Goal: Task Accomplishment & Management: Use online tool/utility

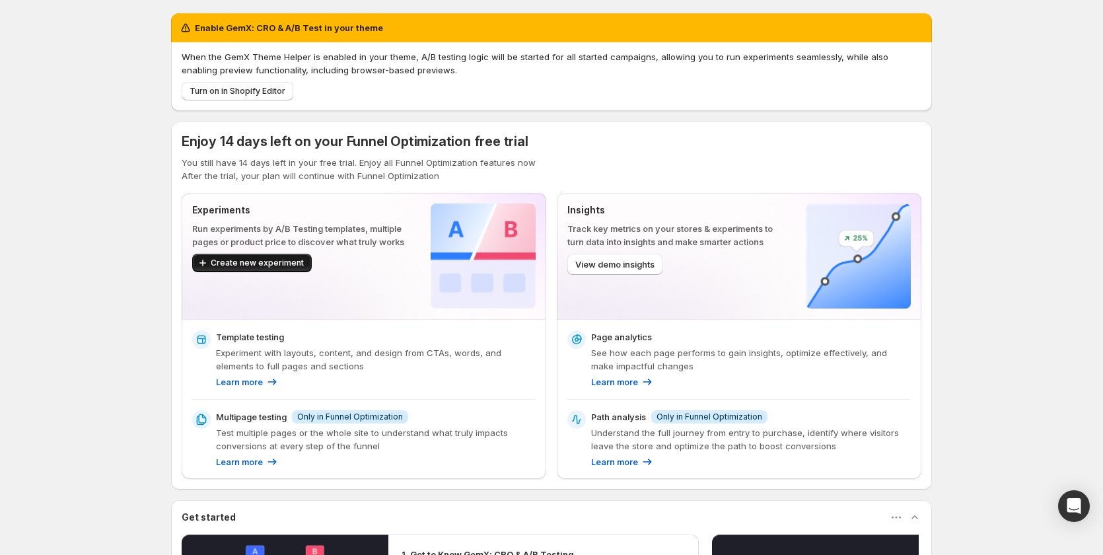
click at [278, 264] on span "Create new experiment" at bounding box center [257, 263] width 93 height 11
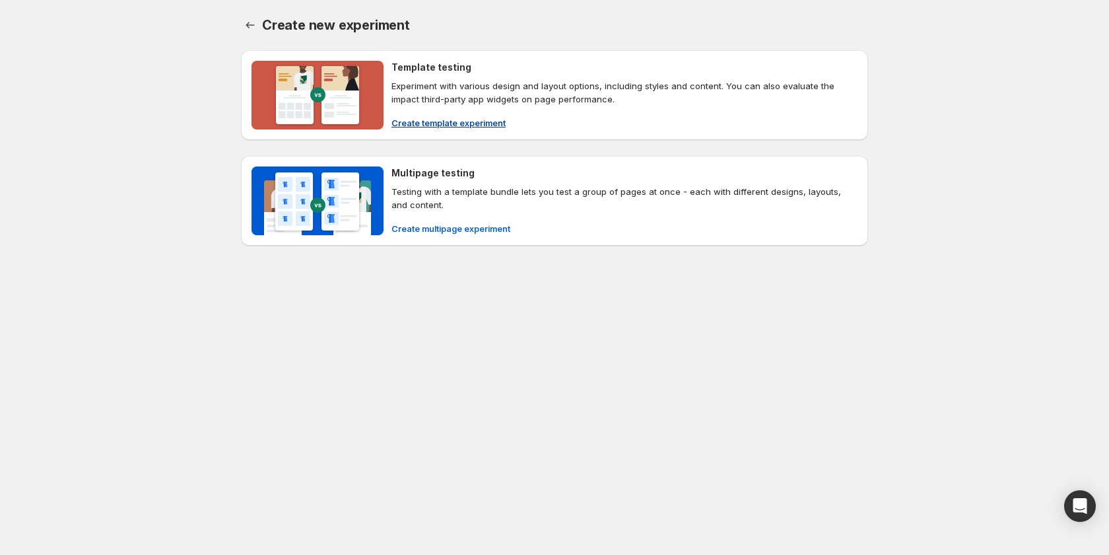
click at [469, 130] on button "Create template experiment" at bounding box center [449, 122] width 130 height 21
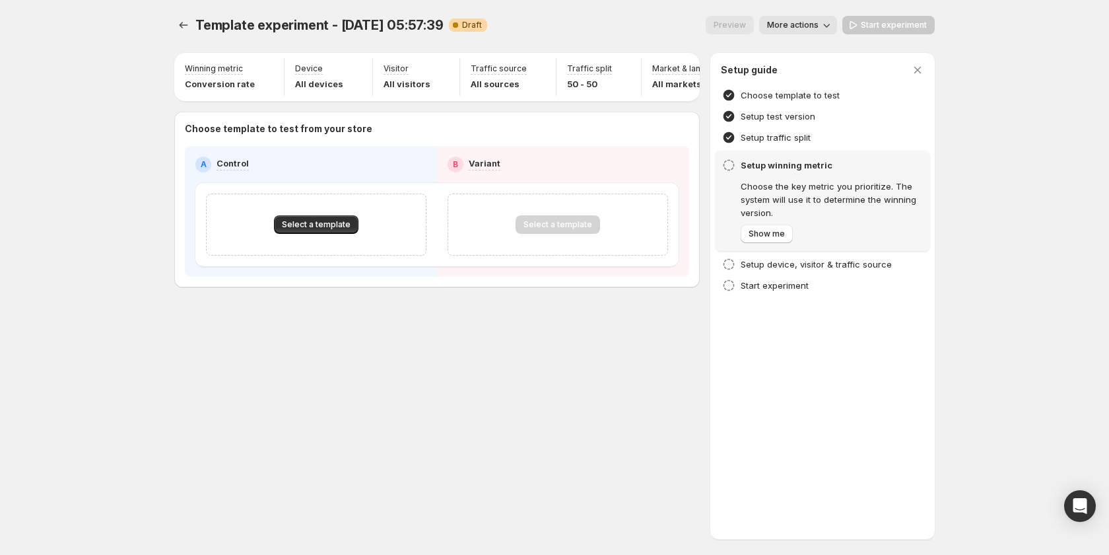
click at [805, 24] on span "More actions" at bounding box center [793, 25] width 52 height 11
click at [823, 74] on span "Rename" at bounding box center [828, 75] width 79 height 13
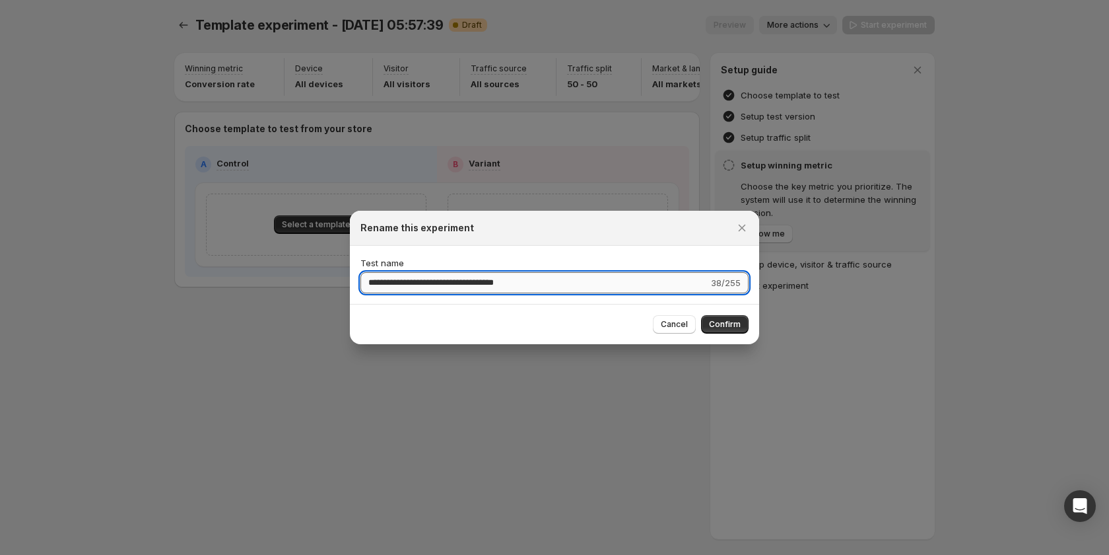
click at [565, 287] on input "**********" at bounding box center [535, 282] width 348 height 21
type input "****"
click at [740, 331] on button "Confirm" at bounding box center [725, 324] width 48 height 18
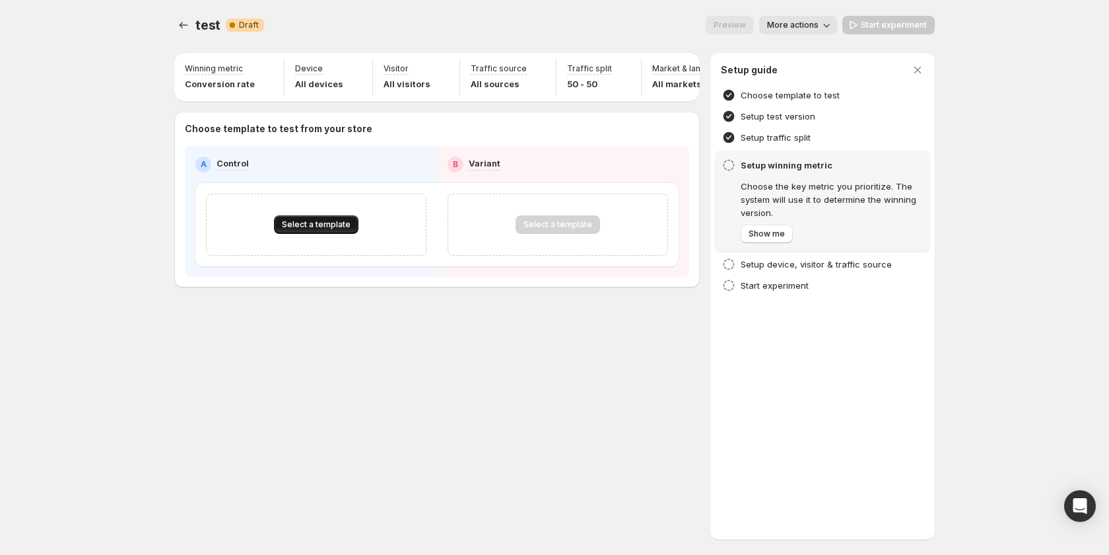
click at [317, 230] on span "Select a template" at bounding box center [316, 224] width 69 height 11
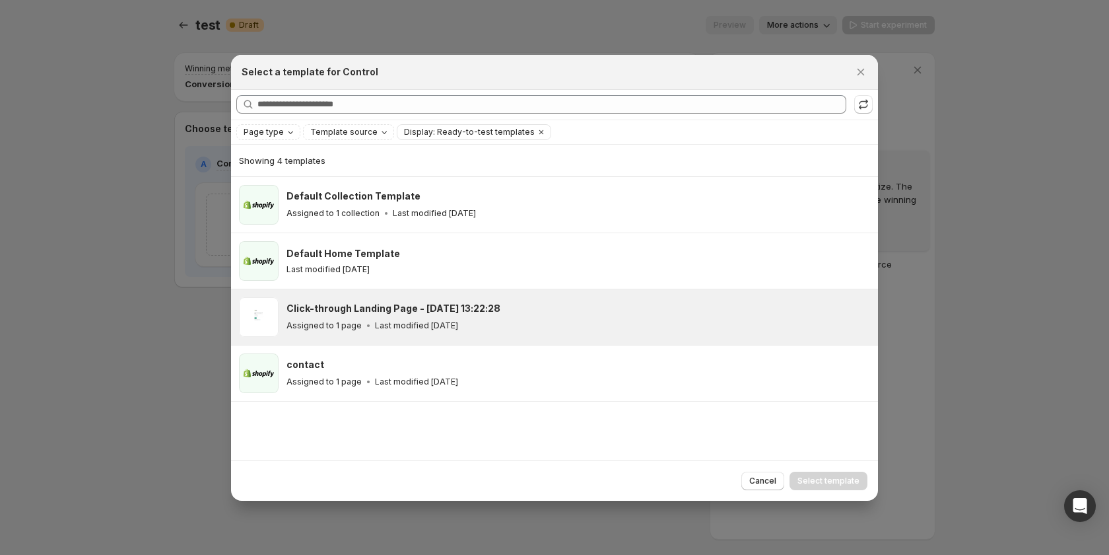
click at [387, 314] on h3 "Click-through Landing Page - [DATE] 13:22:28" at bounding box center [394, 308] width 214 height 13
click at [813, 480] on span "Select template" at bounding box center [829, 480] width 62 height 11
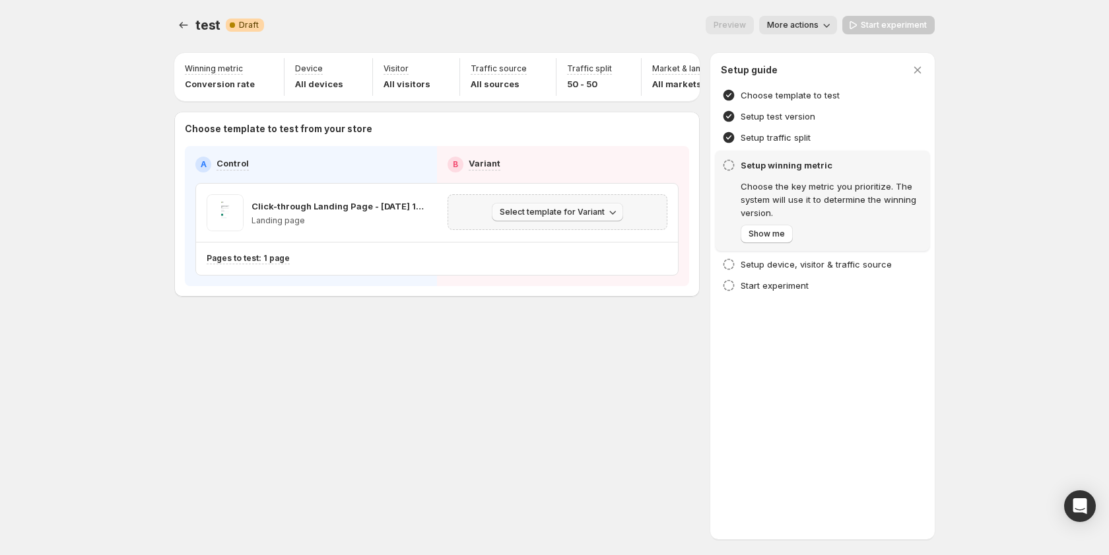
click at [551, 217] on span "Select template for Variant" at bounding box center [552, 212] width 105 height 11
click at [538, 258] on button "Create Variant based on Control" at bounding box center [560, 268] width 143 height 21
click at [888, 27] on span "Start experiment" at bounding box center [894, 25] width 66 height 11
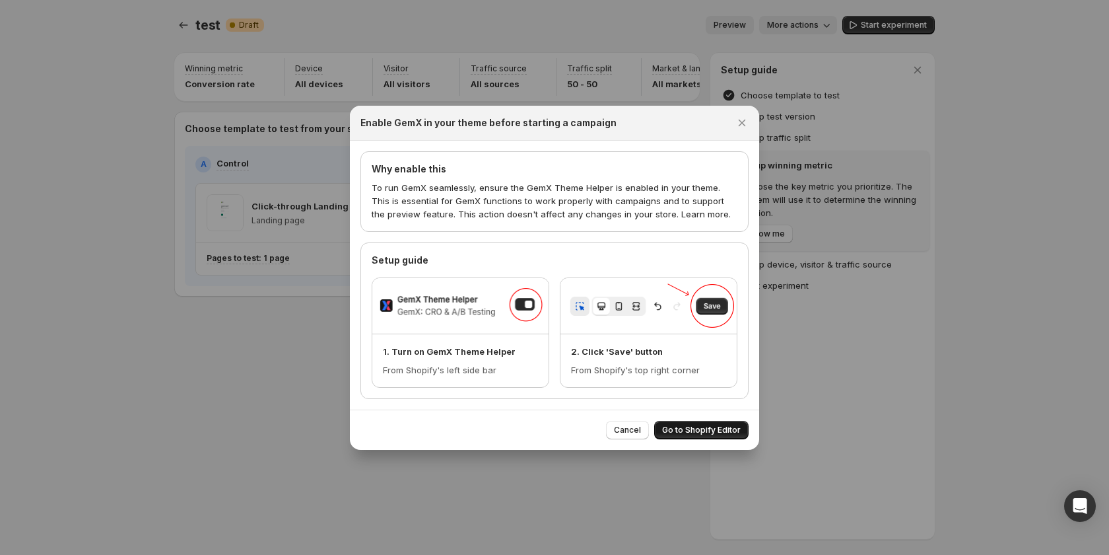
click at [709, 428] on span "Go to Shopify Editor" at bounding box center [701, 430] width 79 height 11
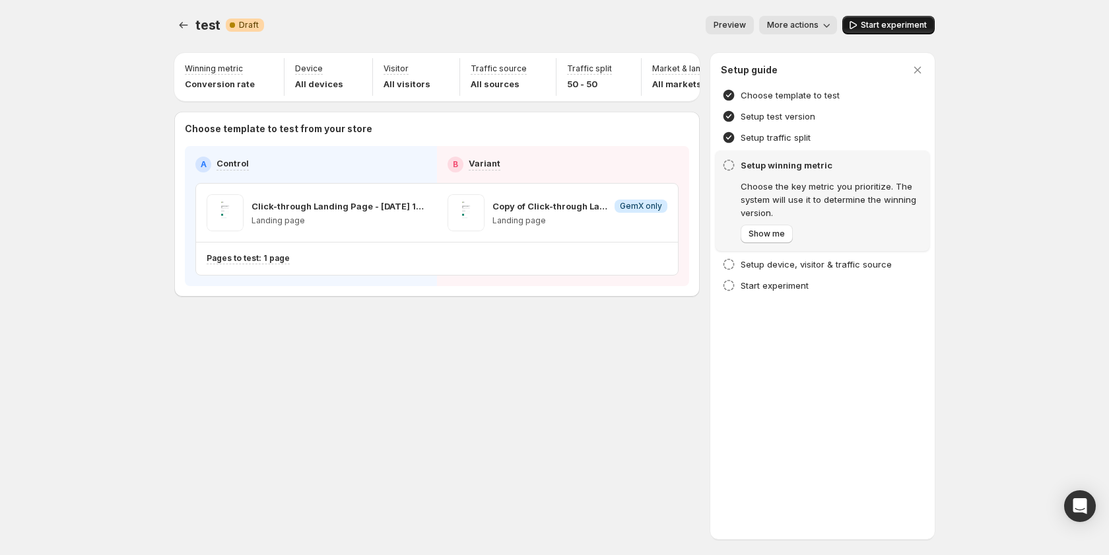
click at [877, 22] on span "Start experiment" at bounding box center [894, 25] width 66 height 11
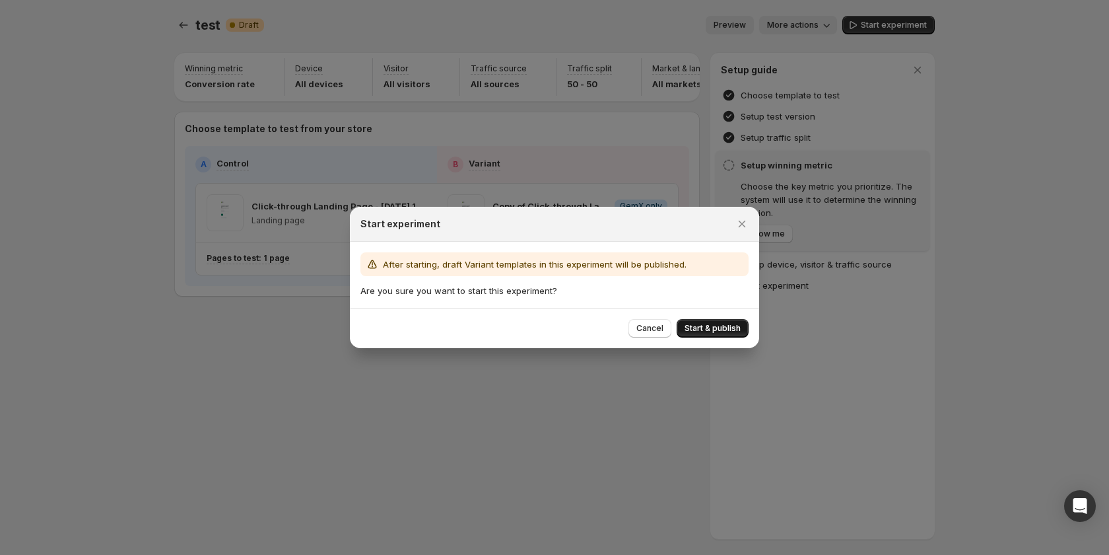
click at [715, 324] on span "Start & publish" at bounding box center [713, 328] width 56 height 11
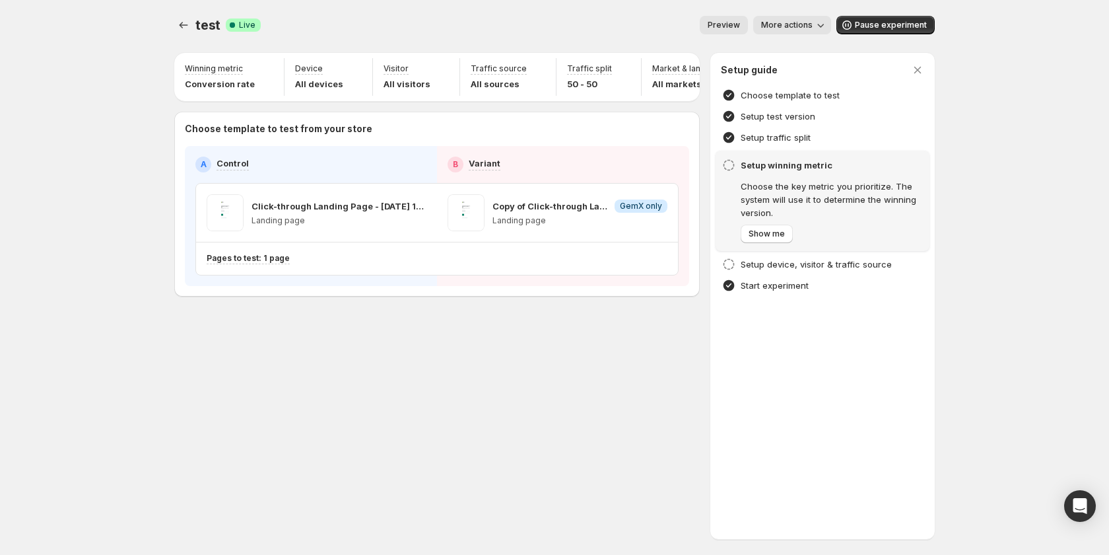
click at [508, 424] on div "test. This page is ready test Success Complete Live Preview More actions More a…" at bounding box center [554, 277] width 792 height 555
click at [786, 24] on span "More actions" at bounding box center [787, 25] width 52 height 11
click at [802, 105] on button "Copy live page link" at bounding box center [844, 97] width 163 height 21
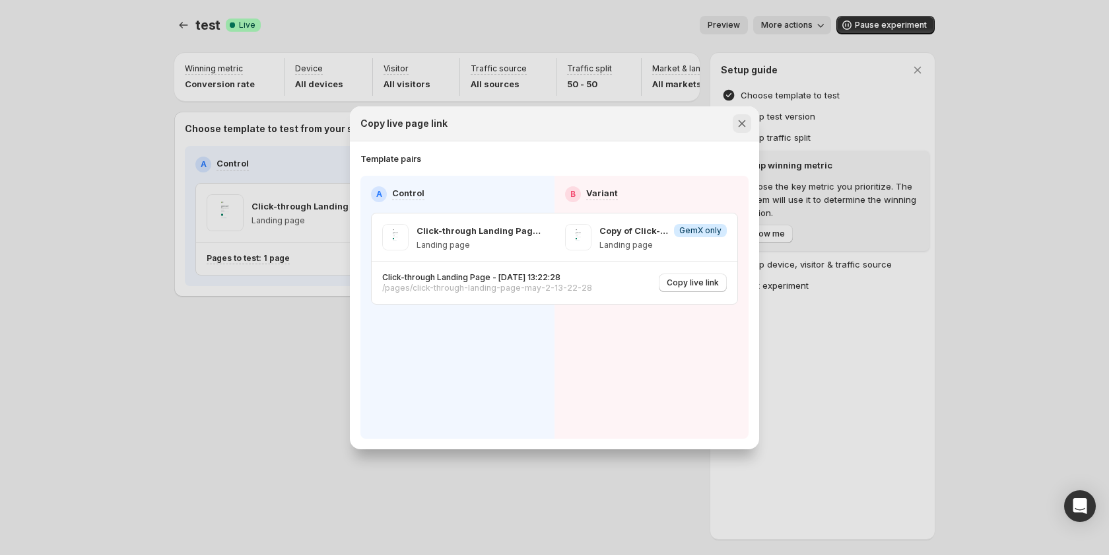
click at [740, 125] on icon "Close" at bounding box center [742, 123] width 7 height 7
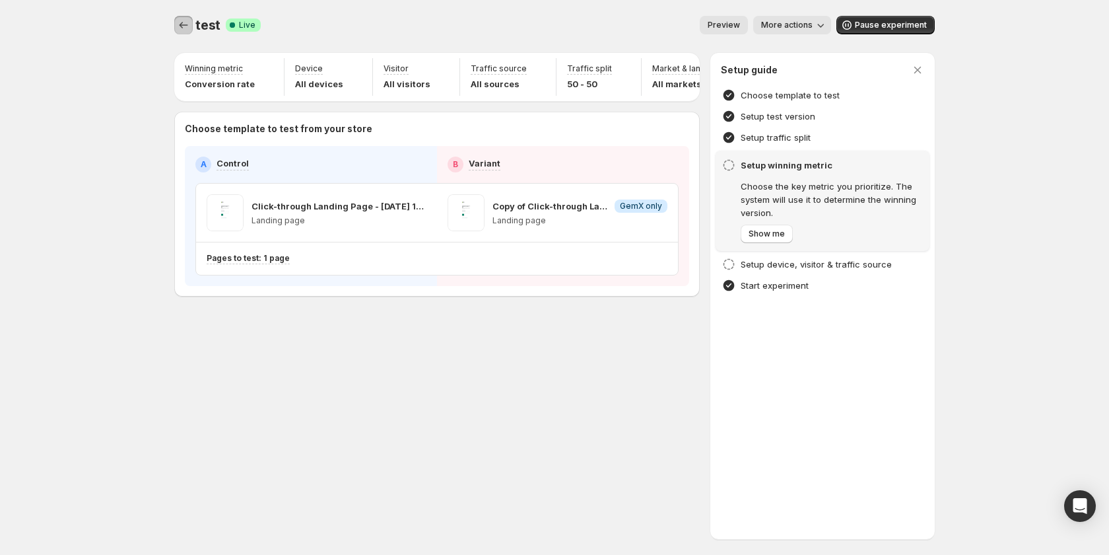
click at [189, 30] on icon "Experiments" at bounding box center [183, 24] width 13 height 13
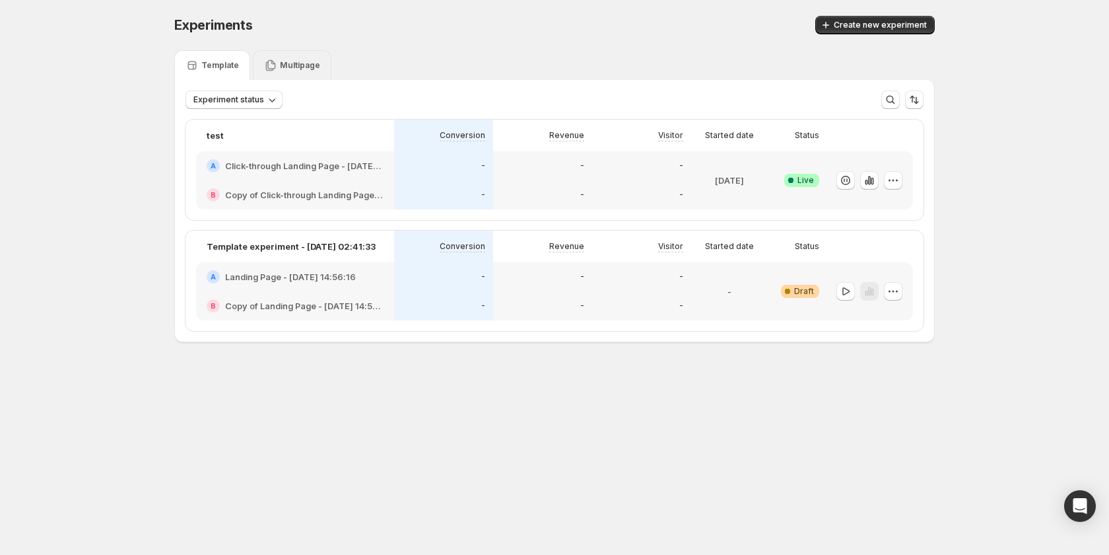
click at [293, 63] on p "Multipage" at bounding box center [300, 65] width 40 height 11
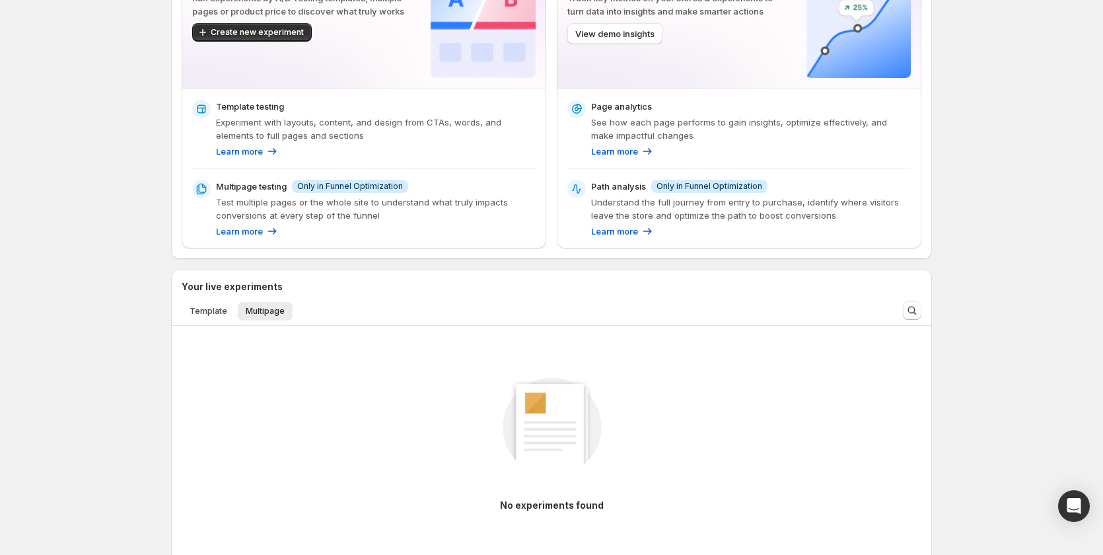
scroll to position [132, 0]
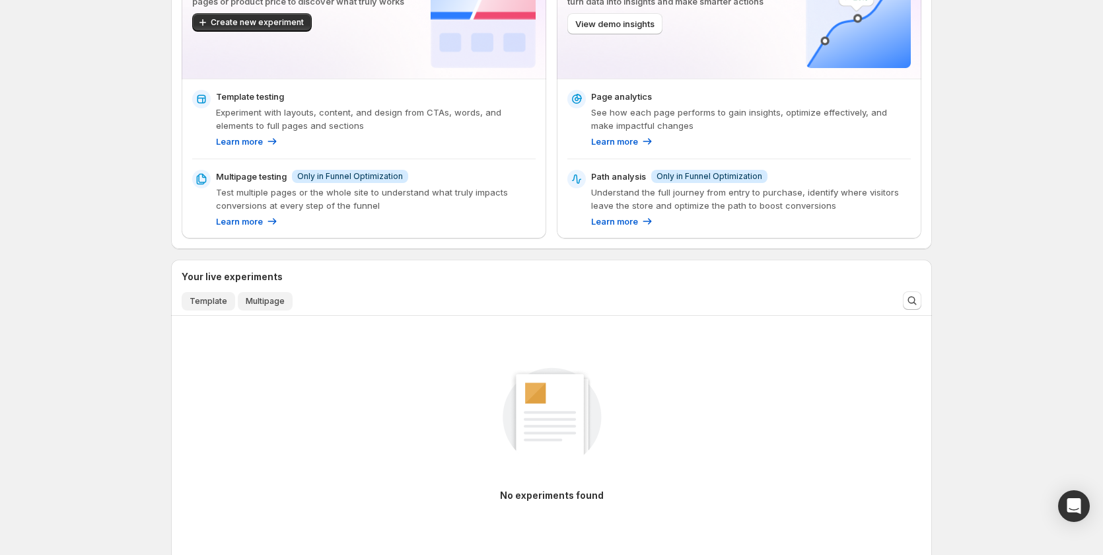
click at [205, 300] on span "Template" at bounding box center [209, 301] width 38 height 11
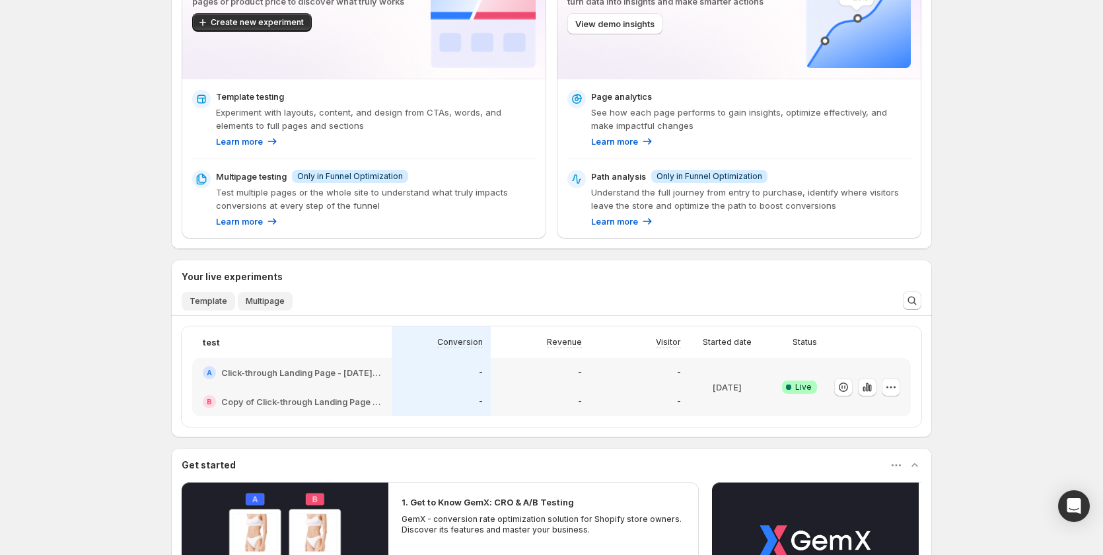
click at [275, 300] on span "Multipage" at bounding box center [265, 301] width 39 height 11
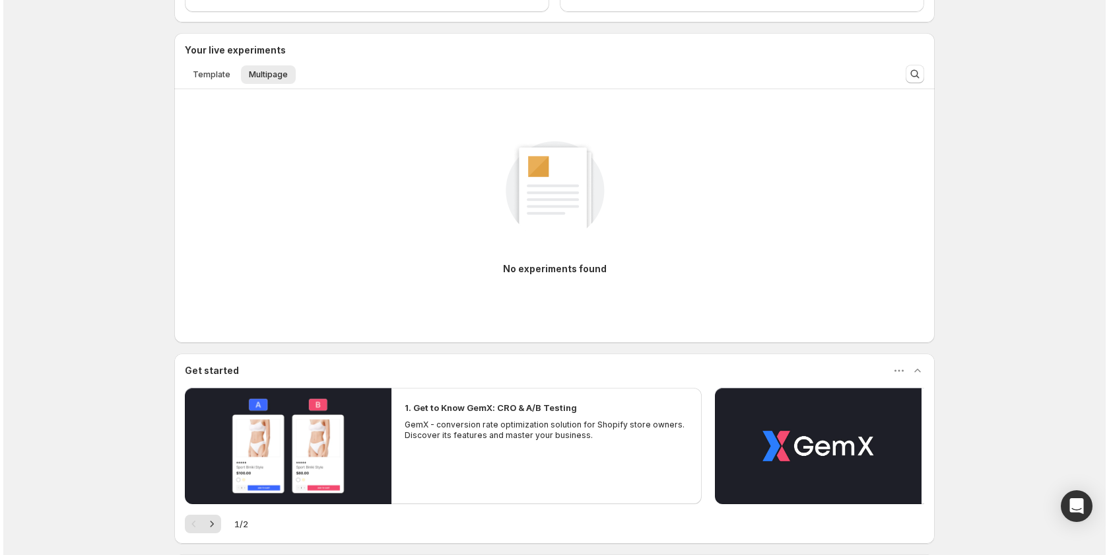
scroll to position [0, 0]
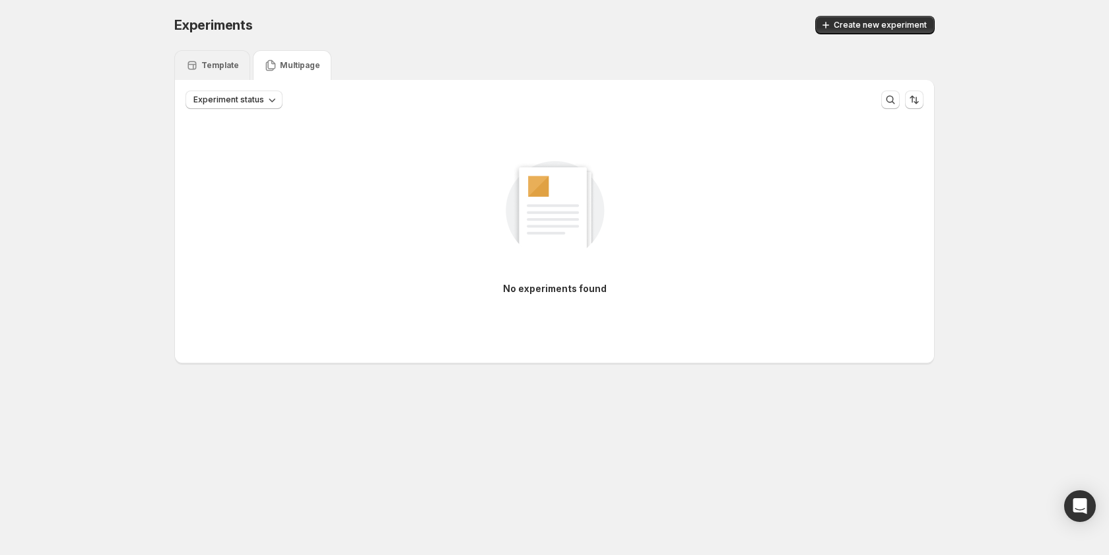
click at [219, 67] on p "Template" at bounding box center [220, 65] width 38 height 11
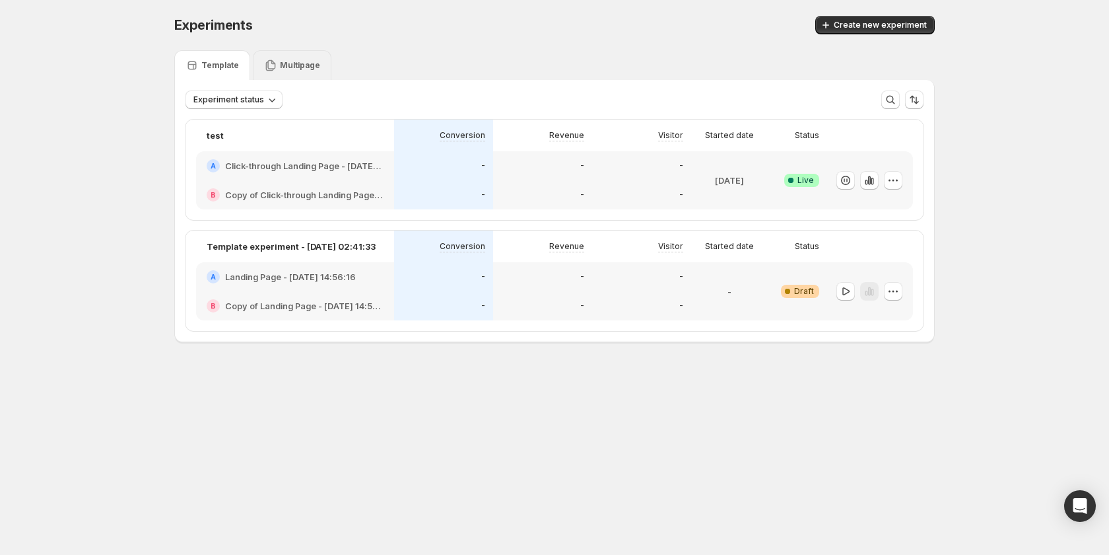
click at [296, 65] on p "Multipage" at bounding box center [300, 65] width 40 height 11
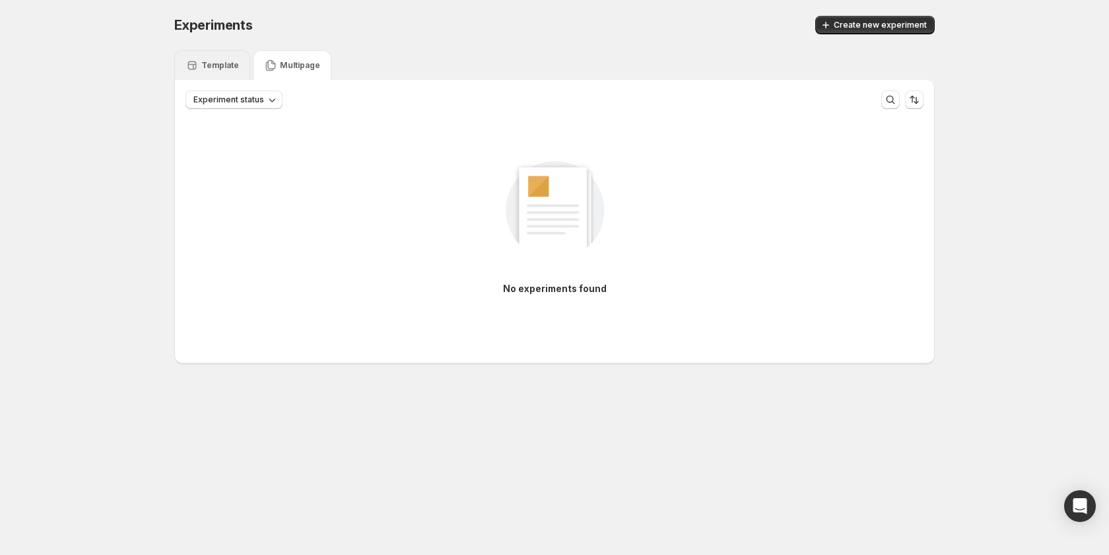
click at [207, 63] on p "Template" at bounding box center [220, 65] width 38 height 11
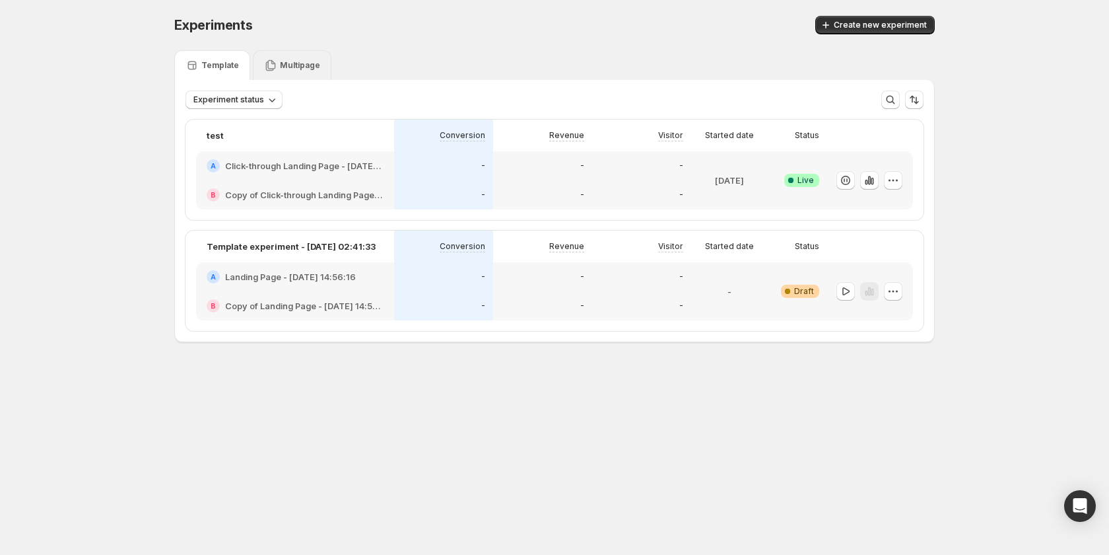
click at [287, 74] on div "Multipage" at bounding box center [292, 65] width 79 height 30
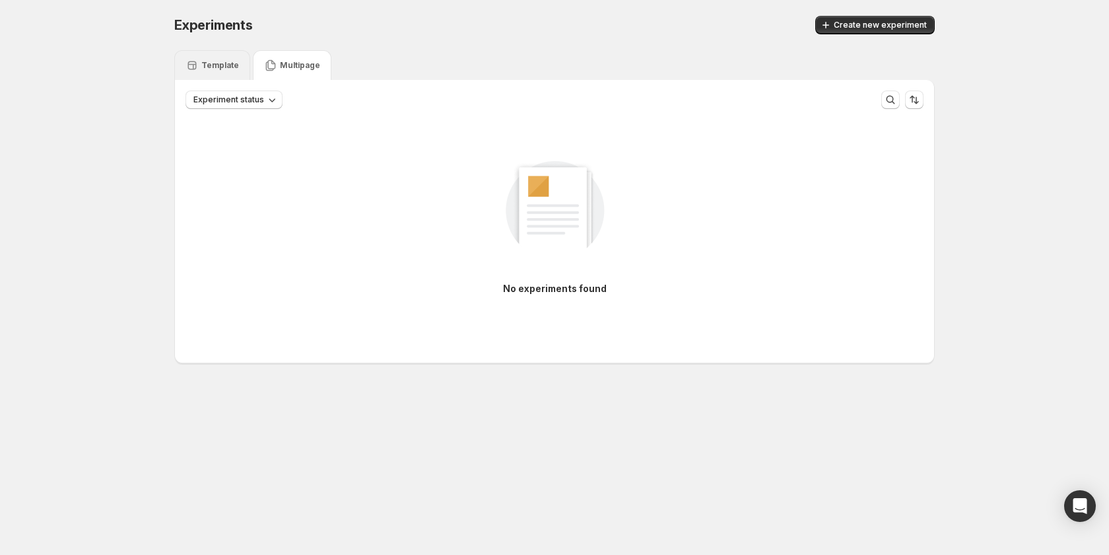
click at [213, 73] on div "Template" at bounding box center [212, 65] width 76 height 30
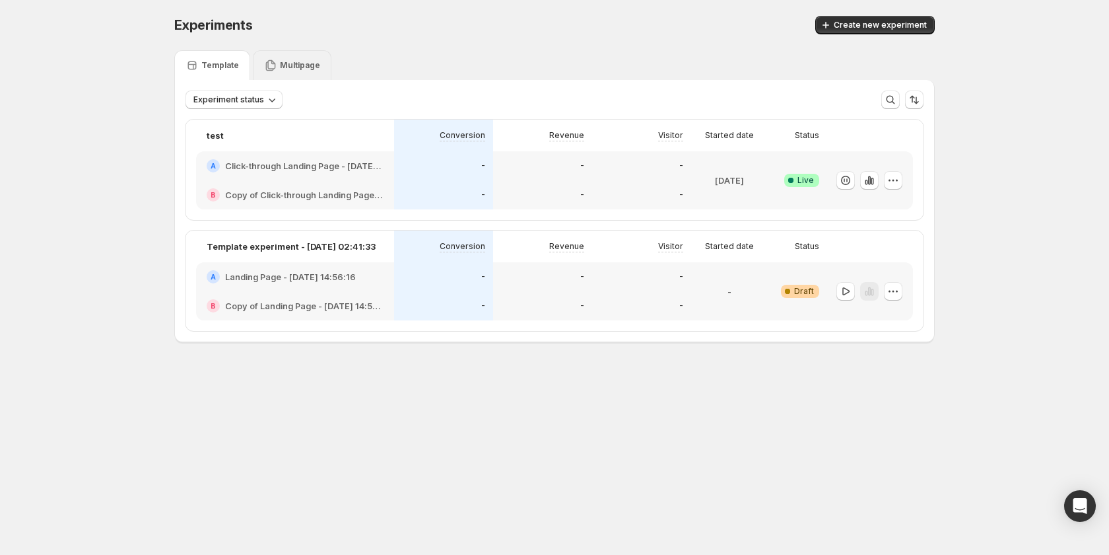
click at [261, 63] on div "Multipage" at bounding box center [292, 65] width 79 height 30
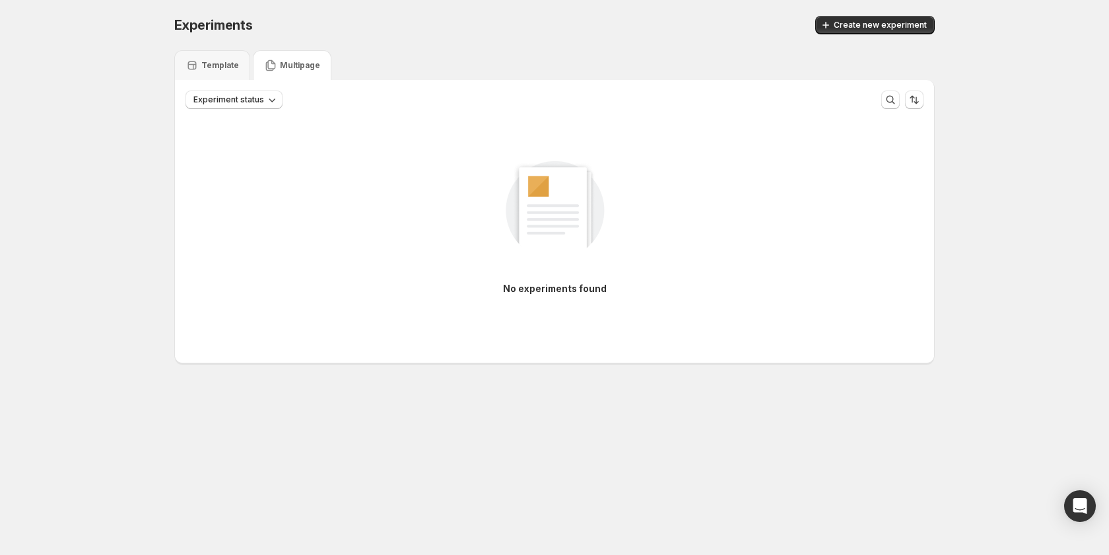
click at [164, 57] on div "Experiments. This page is ready Experiments Create new experiment Template Mult…" at bounding box center [554, 217] width 792 height 434
click at [226, 60] on p "Template" at bounding box center [220, 65] width 38 height 11
